Goal: Find specific page/section: Locate item on page

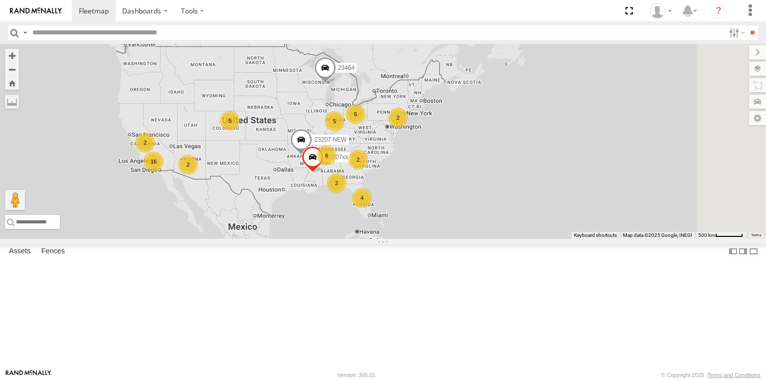
drag, startPoint x: 439, startPoint y: 161, endPoint x: 320, endPoint y: 160, distance: 119.2
click at [320, 160] on div "6 5 16 4 2 23207 NEW 5 23207xx 2 2 23464 2 2 5" at bounding box center [383, 141] width 766 height 195
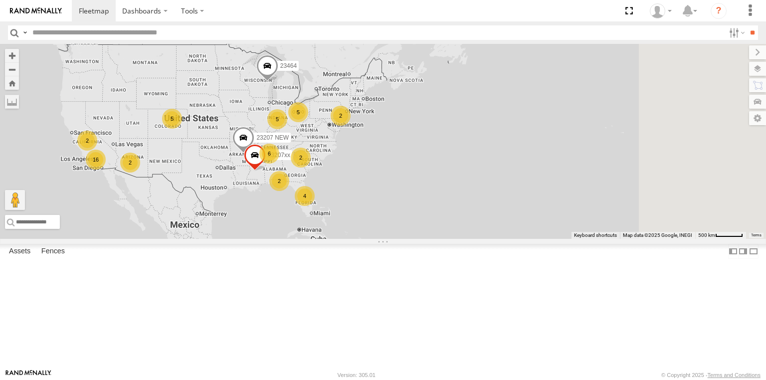
drag, startPoint x: 399, startPoint y: 172, endPoint x: 346, endPoint y: 170, distance: 52.4
click at [346, 170] on div "6 5 16 4 2 23207 NEW 5 23207xx 2 2 23464 2 2 5" at bounding box center [383, 141] width 766 height 195
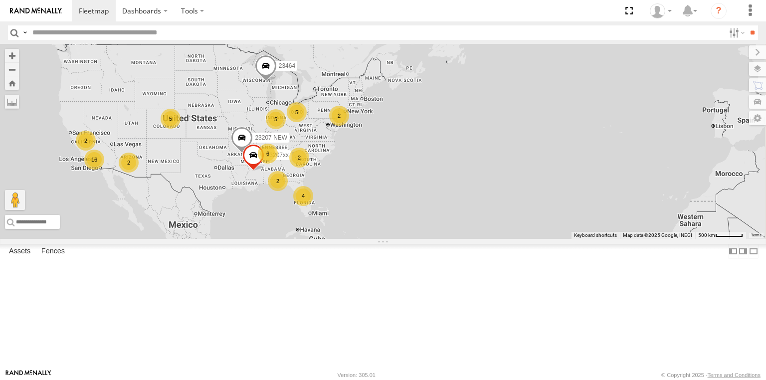
drag, startPoint x: 381, startPoint y: 171, endPoint x: 351, endPoint y: 171, distance: 29.9
click at [351, 171] on div "6 5 16 4 2 23207 NEW 5 23207xx 2 2 23464 2 2 5" at bounding box center [383, 141] width 766 height 195
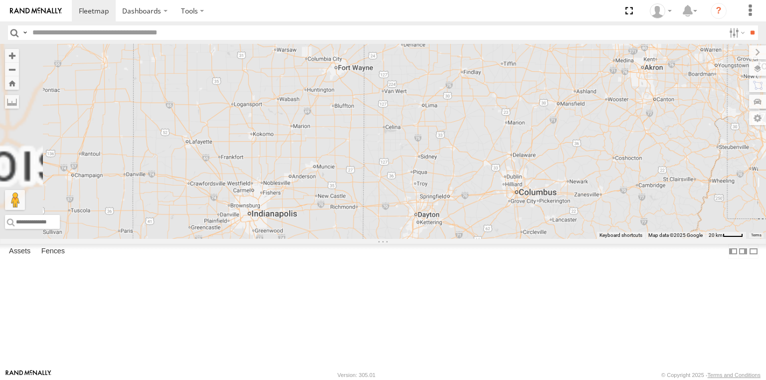
drag, startPoint x: 365, startPoint y: 184, endPoint x: 372, endPoint y: 133, distance: 52.3
click at [372, 133] on div "23207 NEW 23207xx 23464 23460 23480" at bounding box center [383, 141] width 766 height 195
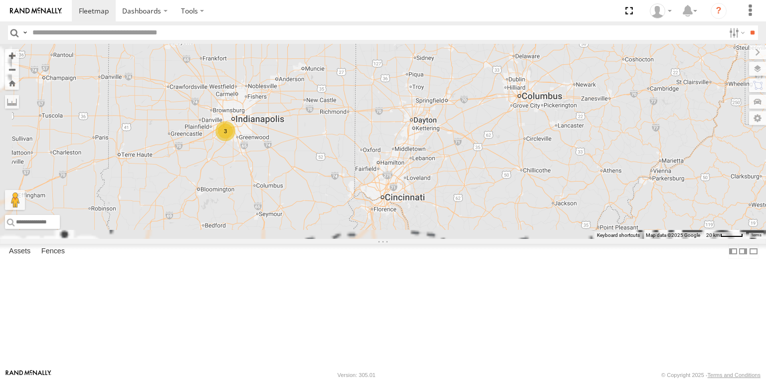
drag, startPoint x: 385, startPoint y: 164, endPoint x: 383, endPoint y: 129, distance: 35.0
click at [383, 129] on div "23207 NEW 23207xx 23464 23460 23480 23333 4G 23333 3 2" at bounding box center [383, 141] width 766 height 195
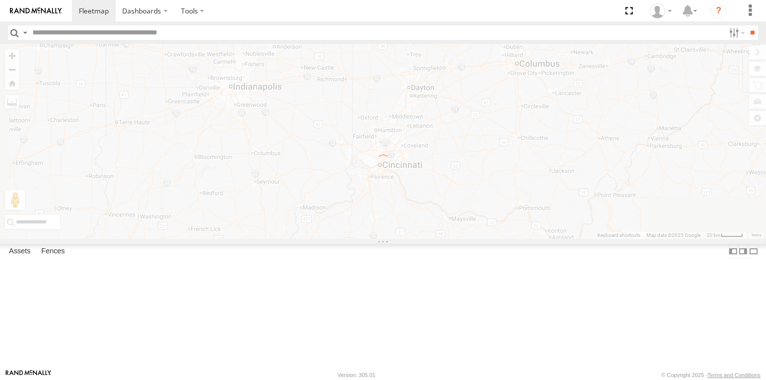
drag, startPoint x: 391, startPoint y: 168, endPoint x: 385, endPoint y: 160, distance: 9.6
click at [391, 160] on div "← Move left → Move right ↑ Move up ↓ Move down + Zoom in - Zoom out Home Jump l…" at bounding box center [383, 141] width 766 height 195
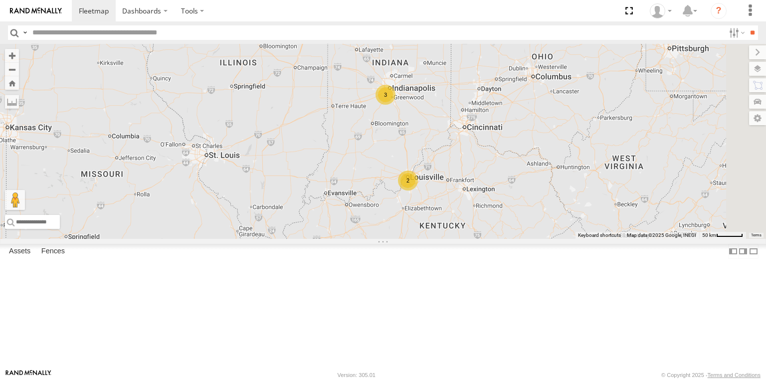
drag, startPoint x: 569, startPoint y: 185, endPoint x: 467, endPoint y: 195, distance: 102.1
click at [467, 195] on div "23207 NEW 23207xx 23464 23460 23480 3 2 2" at bounding box center [383, 141] width 766 height 195
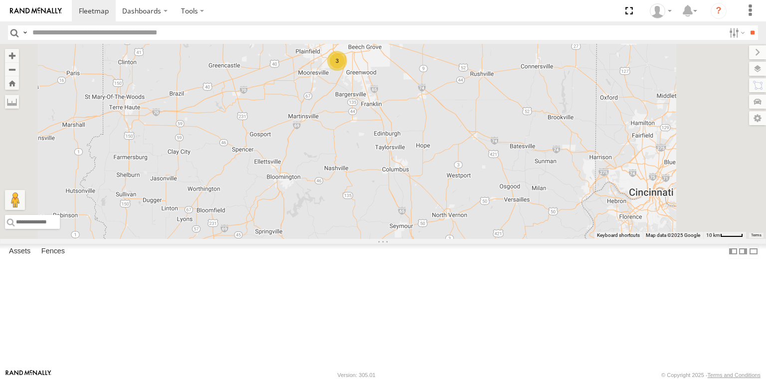
drag, startPoint x: 516, startPoint y: 160, endPoint x: 446, endPoint y: 235, distance: 103.7
click at [446, 235] on div "23207 NEW 23207xx 23464 23460 23480 23333 4G 23333 3" at bounding box center [383, 141] width 766 height 195
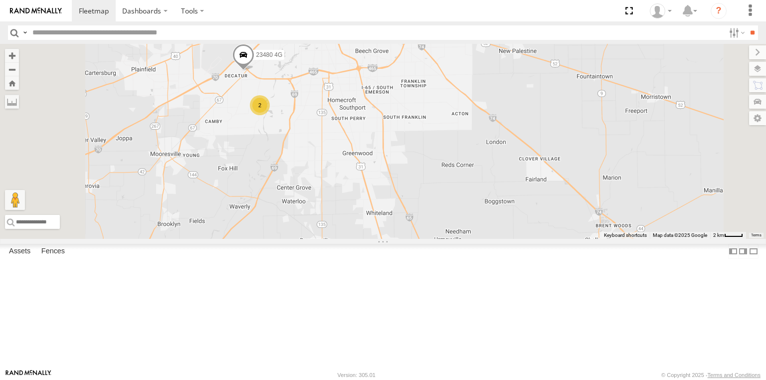
drag, startPoint x: 441, startPoint y: 173, endPoint x: 407, endPoint y: 266, distance: 99.4
click at [407, 239] on div "23207 NEW 23207xx 23464 23460 23480 23333 4G 23333 2 23480 4G" at bounding box center [383, 141] width 766 height 195
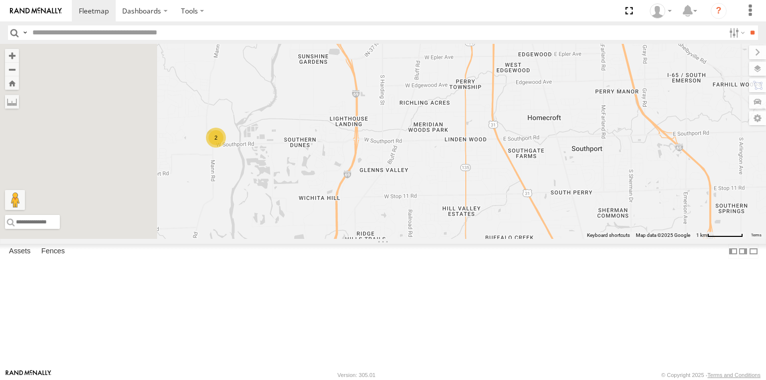
drag, startPoint x: 387, startPoint y: 232, endPoint x: 456, endPoint y: 171, distance: 91.5
click at [456, 171] on div "23207 NEW 23207xx 23464 23460 23480 23333 4G 23333 23480 4G 2" at bounding box center [383, 141] width 766 height 195
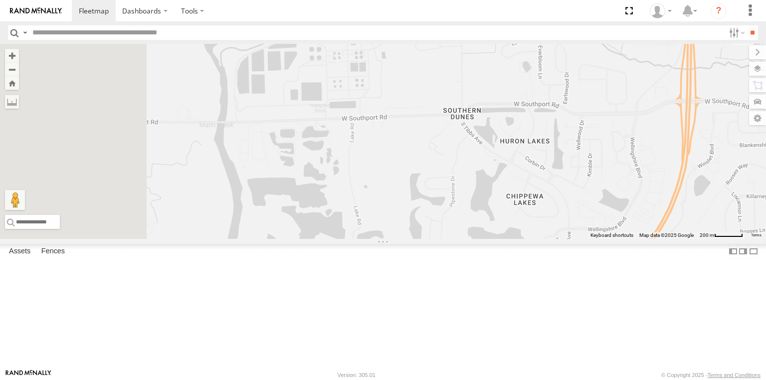
drag, startPoint x: 374, startPoint y: 195, endPoint x: 488, endPoint y: 247, distance: 124.7
click at [488, 239] on div "23207 NEW 23207xx 23464 23460 23480 23333 4G 23333 23480 4G" at bounding box center [383, 141] width 766 height 195
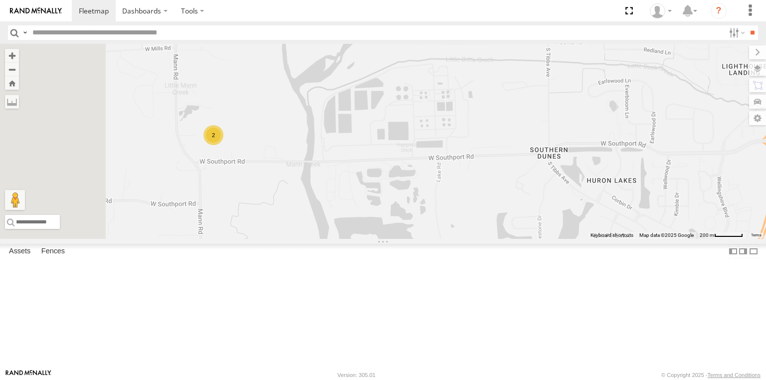
drag, startPoint x: 414, startPoint y: 245, endPoint x: 442, endPoint y: 254, distance: 29.3
click at [442, 239] on div "23207 NEW 23207xx 23464 23460 23480 23333 4G 23333 23480 4G 2" at bounding box center [383, 141] width 766 height 195
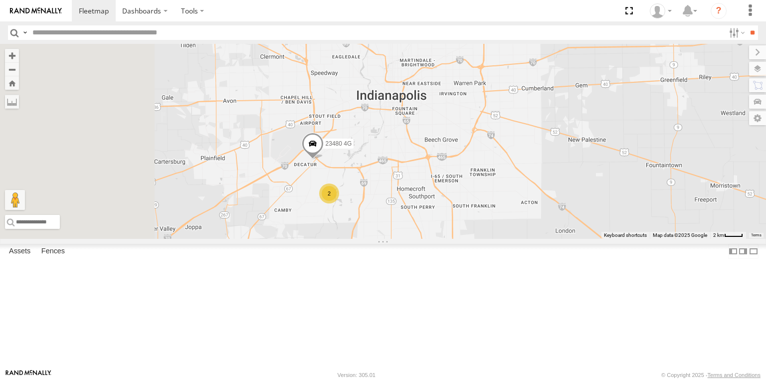
drag, startPoint x: 367, startPoint y: 225, endPoint x: 413, endPoint y: 234, distance: 46.6
click at [420, 239] on div "23207 NEW 23207xx 23464 23460 23480 23333 4G 23333 23480 4G 2" at bounding box center [383, 141] width 766 height 195
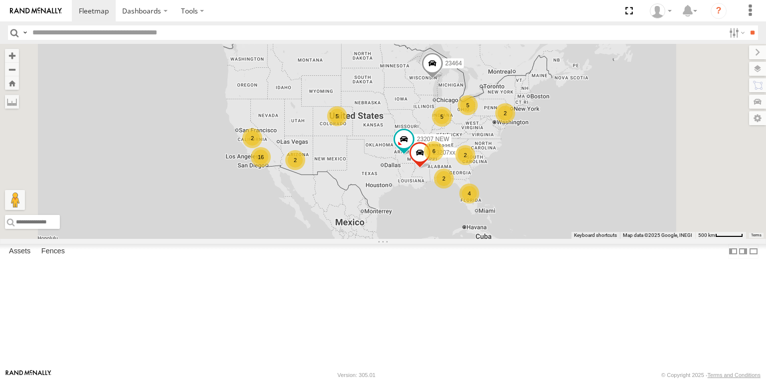
drag, startPoint x: 454, startPoint y: 213, endPoint x: 413, endPoint y: 186, distance: 48.7
click at [413, 186] on div "6 5 16 4 2 23207 NEW 5 23207xx 2 2 23464 2 2 5" at bounding box center [383, 141] width 766 height 195
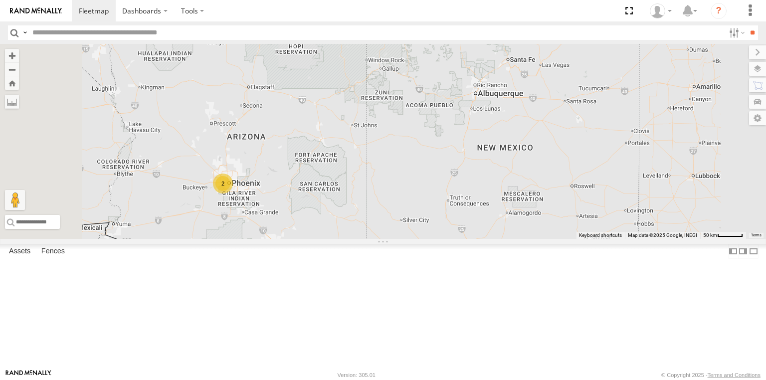
drag, startPoint x: 400, startPoint y: 194, endPoint x: 413, endPoint y: 141, distance: 54.8
click at [413, 141] on div "23207 NEW 23207xx 23464 2" at bounding box center [383, 141] width 766 height 195
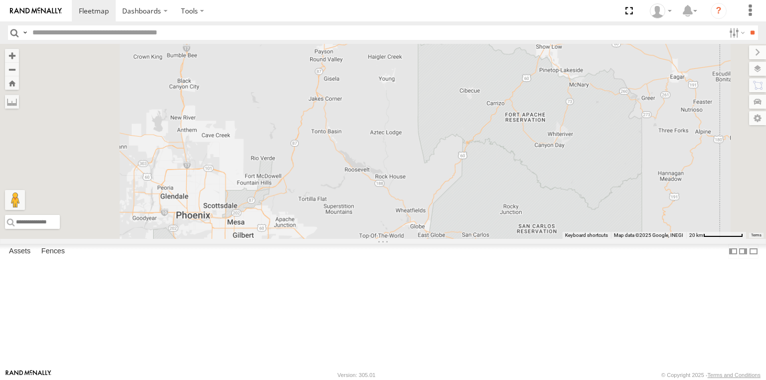
drag, startPoint x: 379, startPoint y: 211, endPoint x: 425, endPoint y: 93, distance: 126.7
click at [424, 94] on div "23207 NEW 23207xx 23464" at bounding box center [383, 141] width 766 height 195
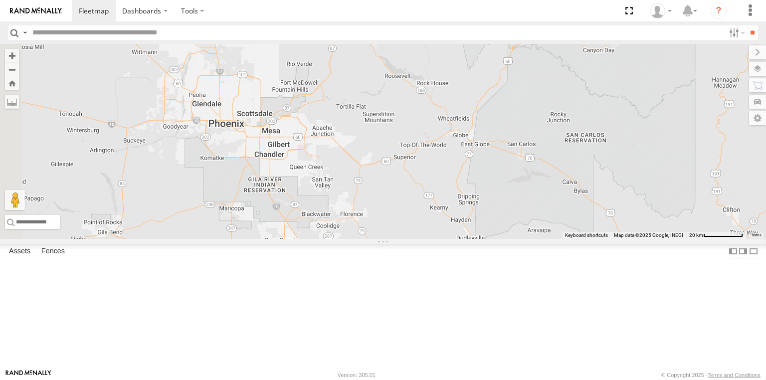
drag, startPoint x: 427, startPoint y: 145, endPoint x: 431, endPoint y: 136, distance: 9.4
click at [431, 136] on div "23207 NEW 23207xx 23464" at bounding box center [383, 141] width 766 height 195
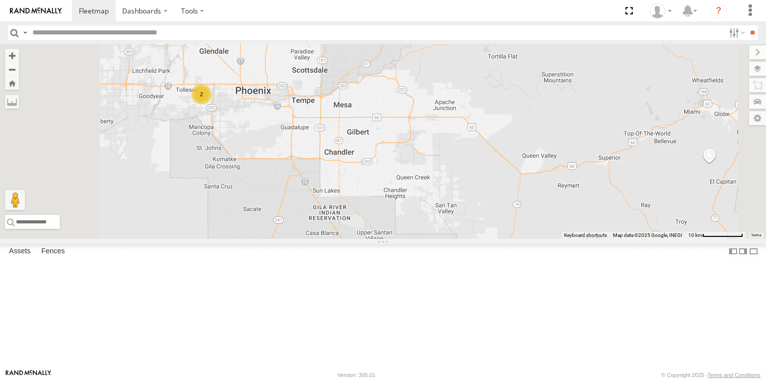
drag, startPoint x: 367, startPoint y: 178, endPoint x: 439, endPoint y: 144, distance: 79.6
click at [439, 144] on div "23207 NEW 23207xx 23464 2" at bounding box center [383, 141] width 766 height 195
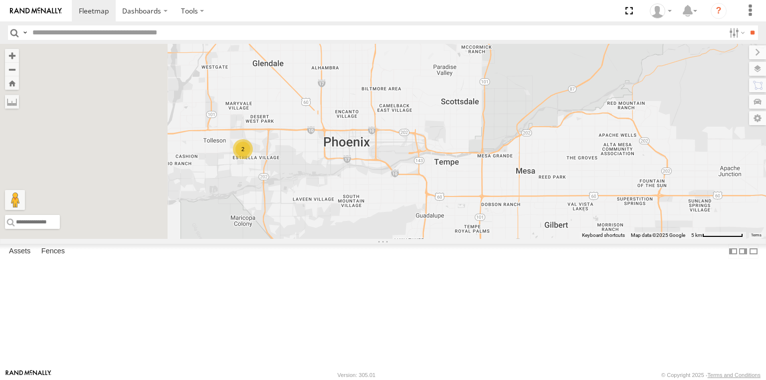
drag, startPoint x: 350, startPoint y: 161, endPoint x: 442, endPoint y: 226, distance: 112.6
click at [442, 226] on div "23207 NEW 23207xx 23464 2" at bounding box center [383, 141] width 766 height 195
